Goal: Transaction & Acquisition: Purchase product/service

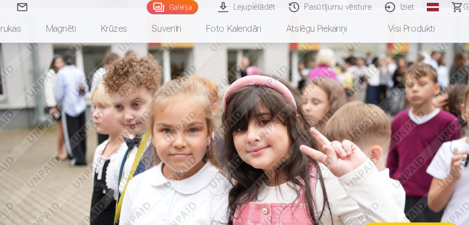
scroll to position [671, 0]
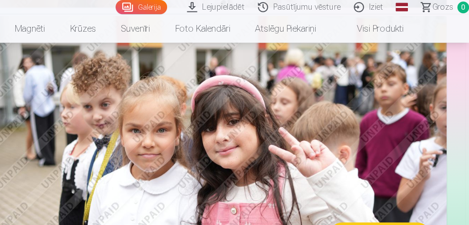
click at [418, 90] on img at bounding box center [234, 157] width 430 height 286
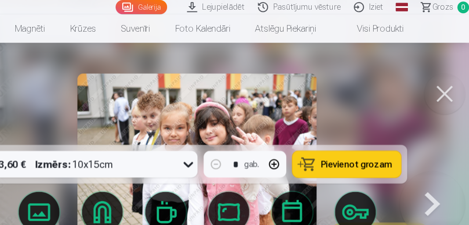
click at [428, 113] on div at bounding box center [234, 112] width 469 height 225
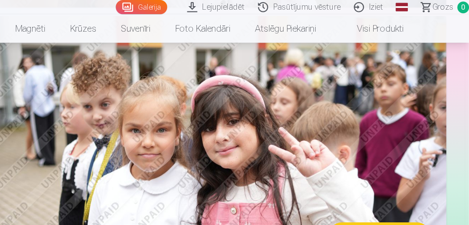
scroll to position [662, 0]
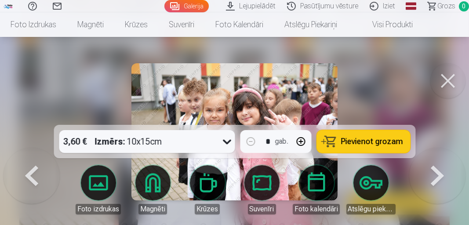
scroll to position [671, 0]
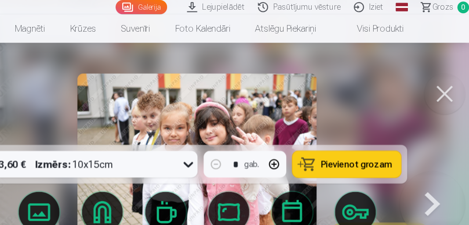
click at [444, 77] on button at bounding box center [447, 80] width 35 height 35
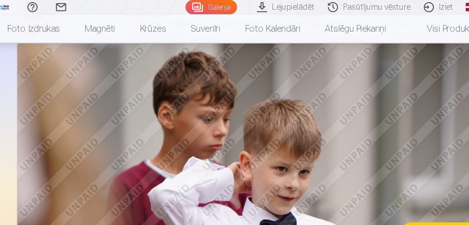
scroll to position [353, 0]
click at [304, 148] on img at bounding box center [234, 180] width 430 height 286
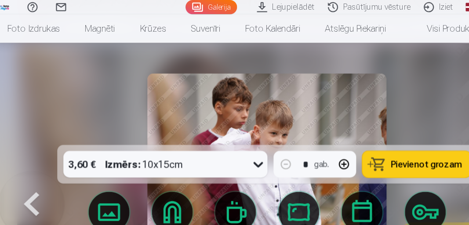
click at [293, 103] on img at bounding box center [234, 131] width 206 height 137
click at [297, 101] on img at bounding box center [234, 131] width 206 height 137
click at [372, 83] on div at bounding box center [234, 112] width 469 height 225
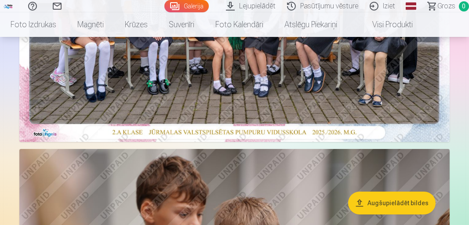
scroll to position [241, 0]
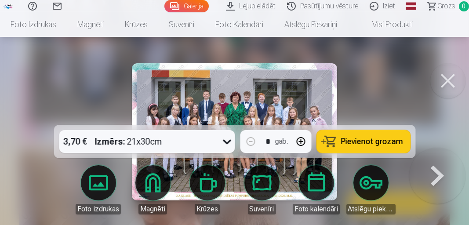
click at [98, 214] on div "Foto izdrukas" at bounding box center [98, 209] width 45 height 11
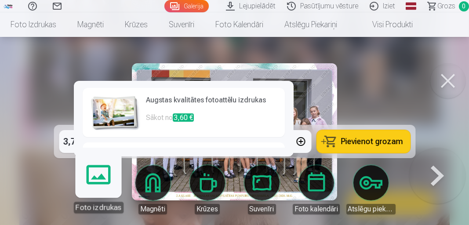
click at [164, 173] on p "Sākot no 3,70 €" at bounding box center [213, 178] width 134 height 12
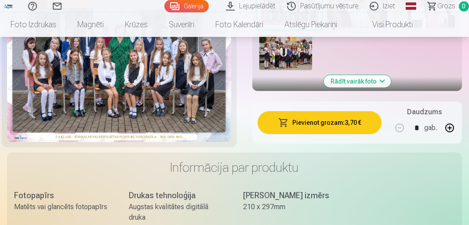
scroll to position [390, 0]
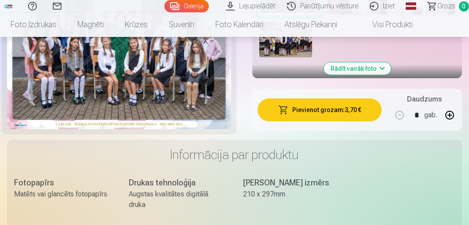
click at [330, 106] on button "Pievienot grozam : 3,70 €" at bounding box center [319, 109] width 124 height 23
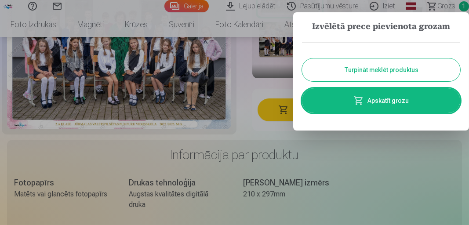
click at [405, 99] on link "Apskatīt grozu" at bounding box center [381, 100] width 158 height 25
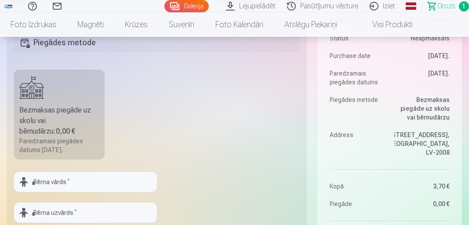
scroll to position [215, 0]
click at [47, 137] on div "Bezmaksas piegāde uz skolu vai bērnudārzu : 0,00 €" at bounding box center [59, 121] width 80 height 32
click at [94, 192] on input "text" at bounding box center [85, 182] width 143 height 20
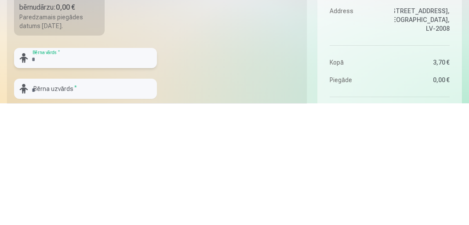
scroll to position [223, 0]
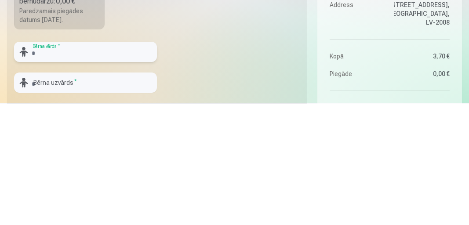
click at [106, 184] on input "text" at bounding box center [85, 173] width 143 height 20
type input "**********"
click at [72, 214] on input "text" at bounding box center [85, 204] width 143 height 20
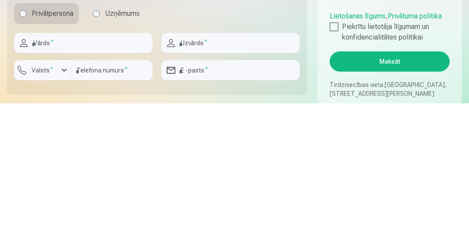
scroll to position [394, 0]
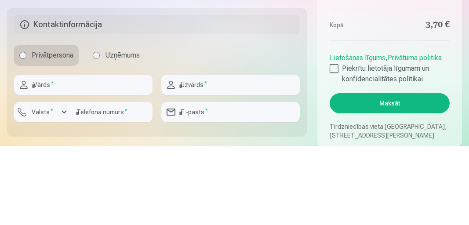
type input "**********"
click at [102, 174] on input "text" at bounding box center [83, 163] width 138 height 20
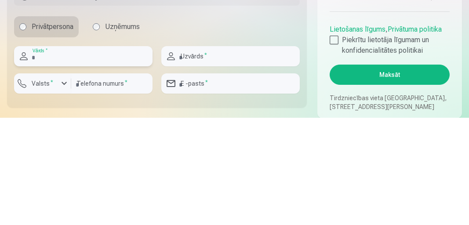
scroll to position [395, 0]
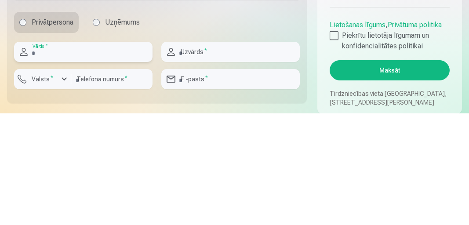
click at [109, 174] on input "text" at bounding box center [83, 163] width 138 height 20
type input "******"
click at [206, 174] on input "text" at bounding box center [230, 163] width 138 height 20
type input "**********"
click at [133, 201] on input "number" at bounding box center [111, 191] width 81 height 20
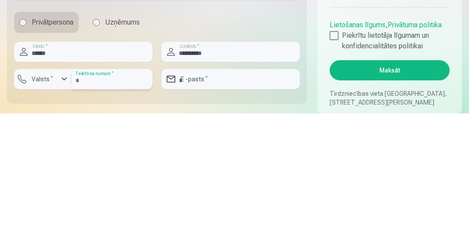
click at [106, 201] on input "number" at bounding box center [111, 191] width 81 height 20
click at [51, 192] on sup "*" at bounding box center [52, 189] width 3 height 6
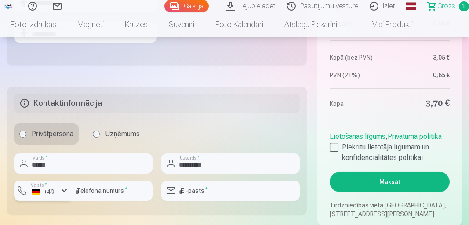
click at [64, 196] on div "button" at bounding box center [64, 190] width 11 height 11
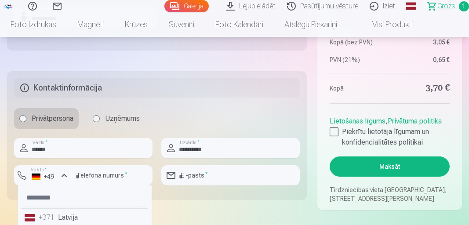
click at [76, 224] on li "+371 Latvija" at bounding box center [84, 218] width 127 height 18
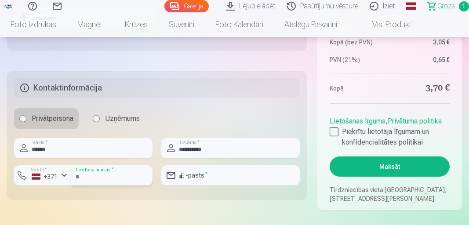
click at [113, 185] on input "number" at bounding box center [111, 175] width 81 height 20
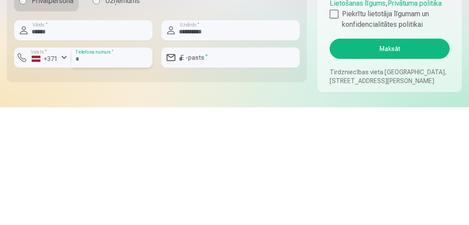
scroll to position [412, 0]
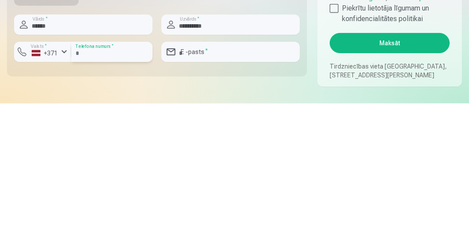
click at [121, 184] on input "number" at bounding box center [111, 173] width 81 height 20
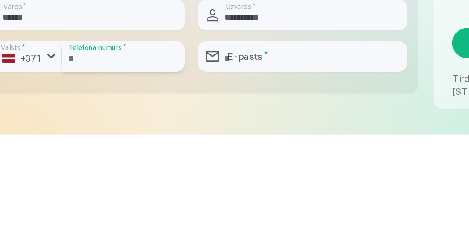
scroll to position [412, 0]
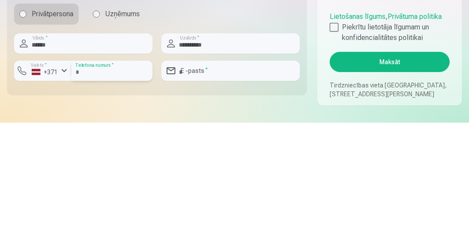
click at [90, 183] on input "number" at bounding box center [111, 173] width 81 height 20
click at [102, 183] on input "number" at bounding box center [111, 173] width 81 height 20
click at [94, 183] on input "number" at bounding box center [111, 173] width 81 height 20
type input "********"
click at [222, 183] on input "email" at bounding box center [230, 173] width 138 height 20
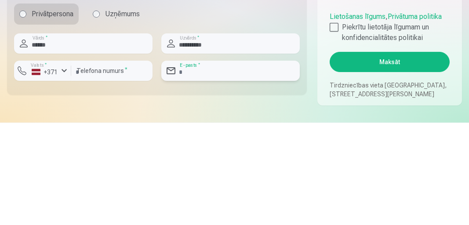
type input "**********"
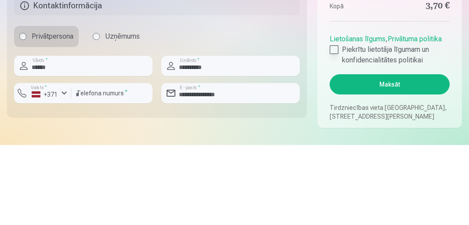
click at [336, 134] on div at bounding box center [333, 129] width 9 height 9
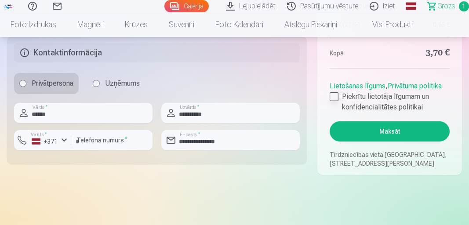
scroll to position [446, 0]
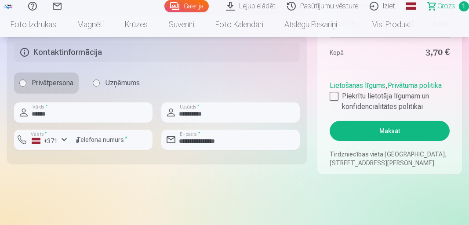
click at [408, 141] on button "Maksāt" at bounding box center [389, 131] width 120 height 20
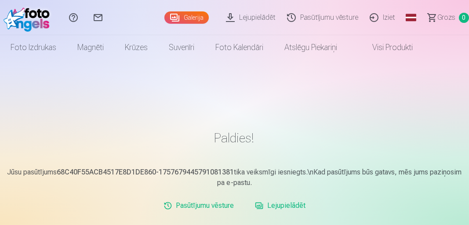
click at [384, 19] on link "Iziet" at bounding box center [383, 17] width 37 height 35
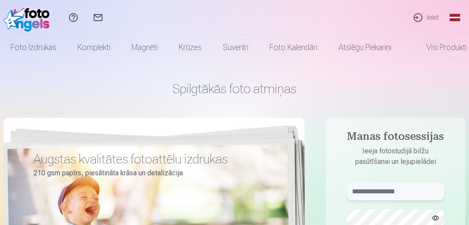
click at [369, 190] on input "text" at bounding box center [396, 192] width 98 height 18
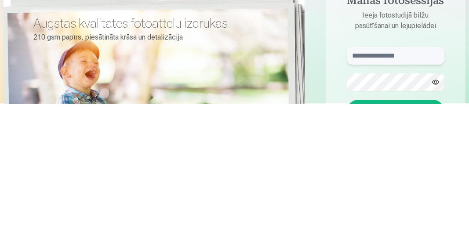
scroll to position [18, 0]
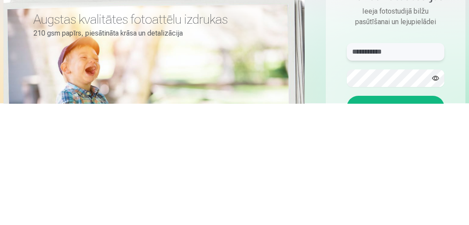
type input "**********"
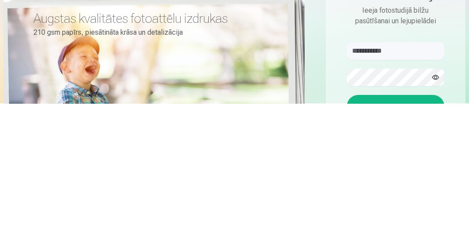
click at [391, 224] on button "Ieiet" at bounding box center [396, 228] width 98 height 23
click at [390, 224] on button "Ieiet" at bounding box center [396, 228] width 98 height 23
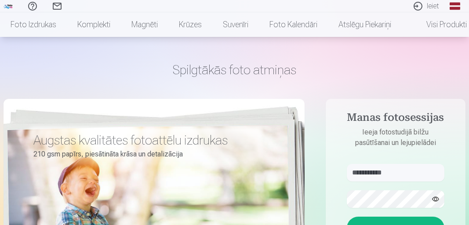
scroll to position [56, 0]
